Goal: Navigation & Orientation: Find specific page/section

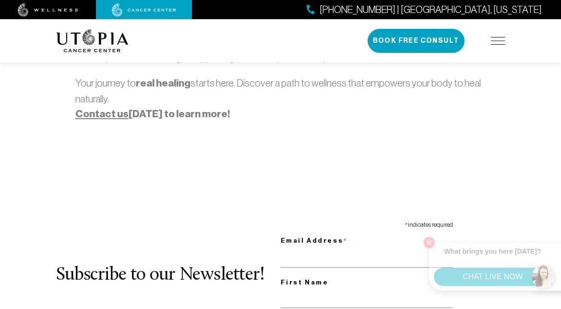
scroll to position [960, 0]
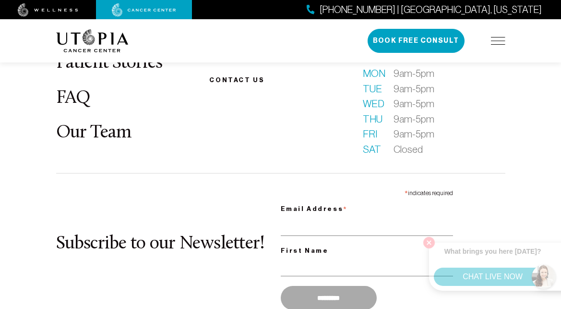
scroll to position [4297, 0]
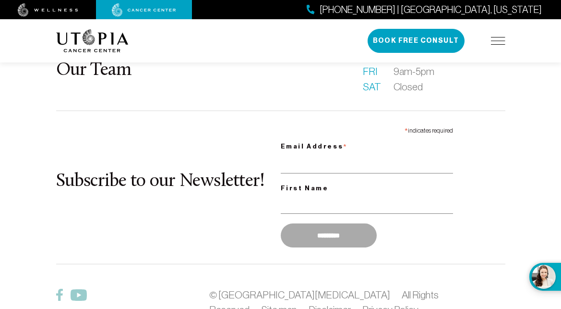
click at [495, 39] on img at bounding box center [498, 41] width 14 height 8
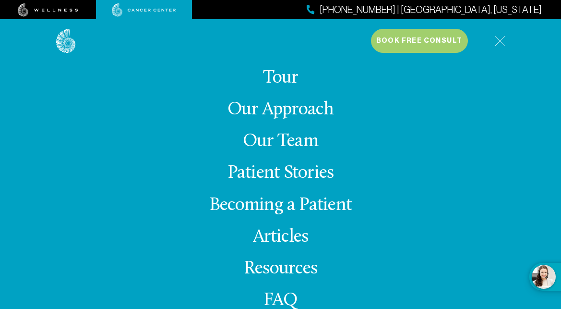
click at [296, 141] on link "Our Team" at bounding box center [280, 141] width 75 height 19
click at [501, 40] on img at bounding box center [499, 41] width 11 height 11
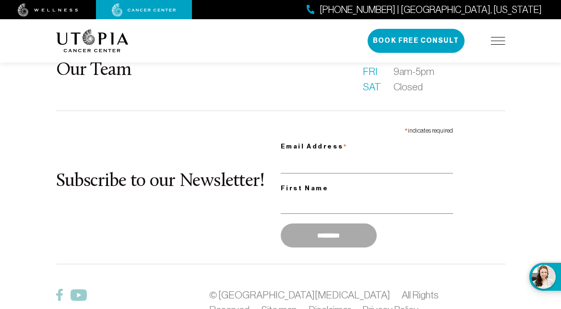
click at [497, 43] on img at bounding box center [498, 41] width 14 height 8
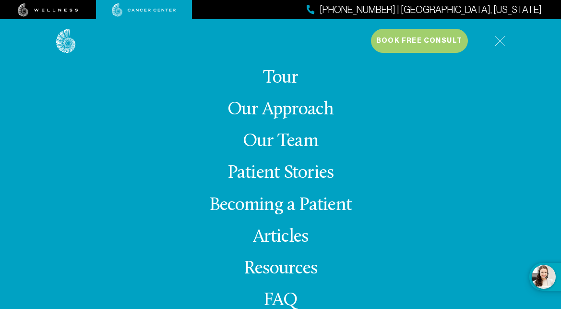
click at [288, 139] on link "Our Team" at bounding box center [280, 141] width 75 height 19
click at [289, 141] on link "Our Team" at bounding box center [280, 141] width 75 height 19
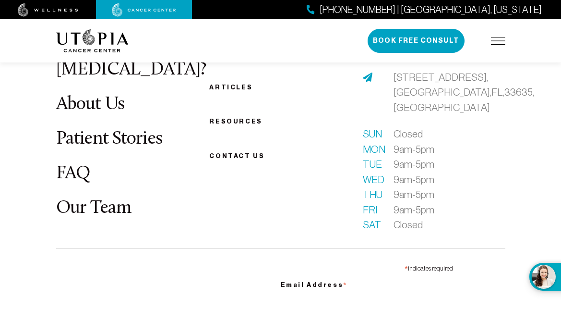
scroll to position [3214, 0]
